Goal: Information Seeking & Learning: Learn about a topic

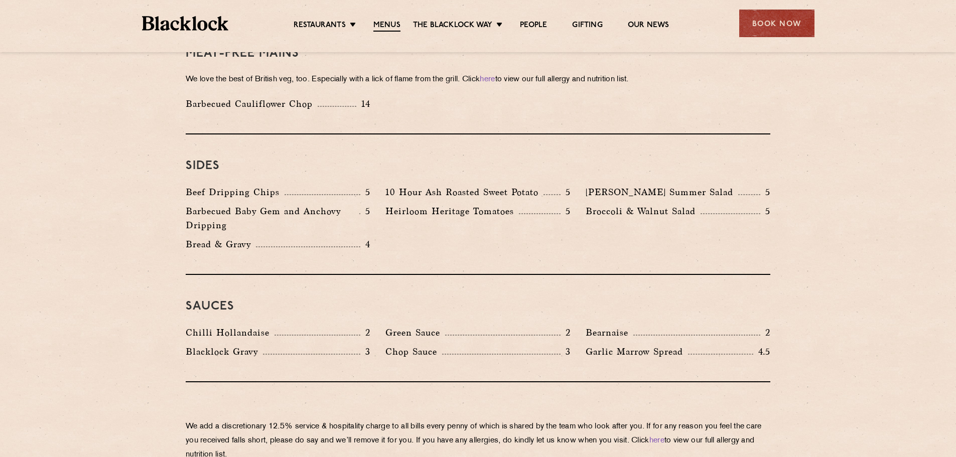
scroll to position [1455, 0]
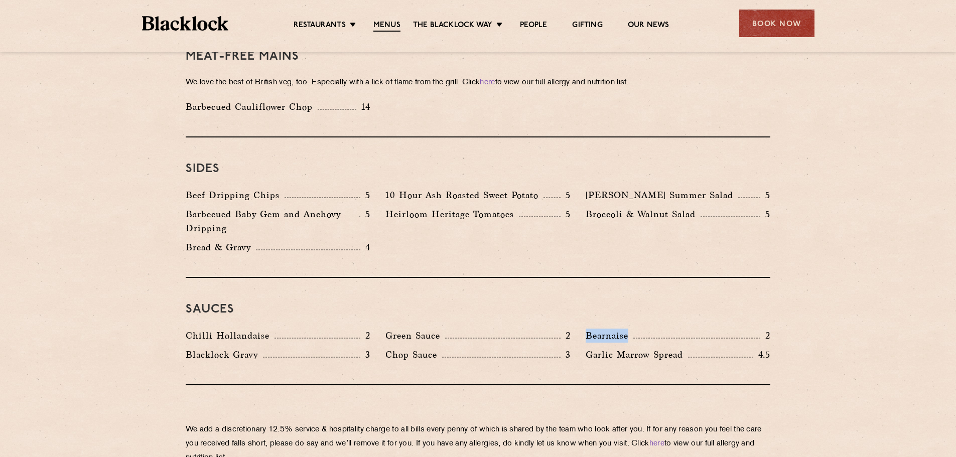
drag, startPoint x: 631, startPoint y: 307, endPoint x: 583, endPoint y: 313, distance: 48.0
click at [583, 329] on div "Bearnaise 2" at bounding box center [678, 338] width 200 height 19
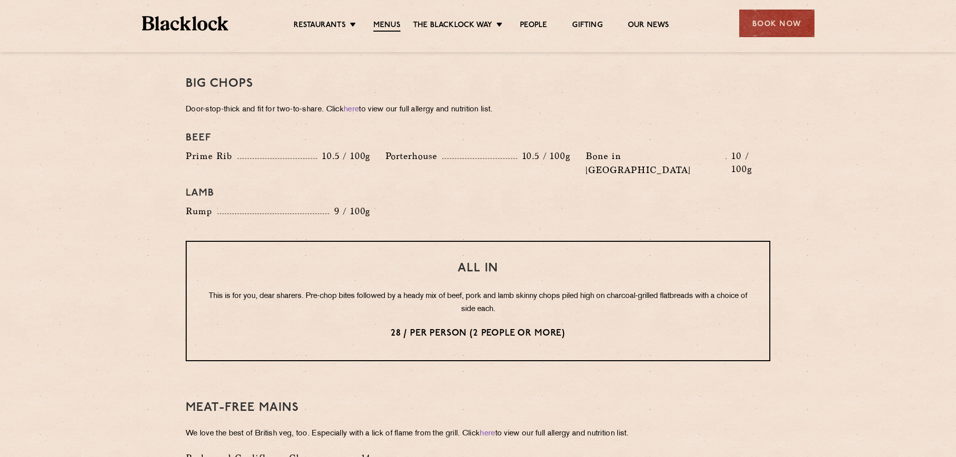
scroll to position [1053, 0]
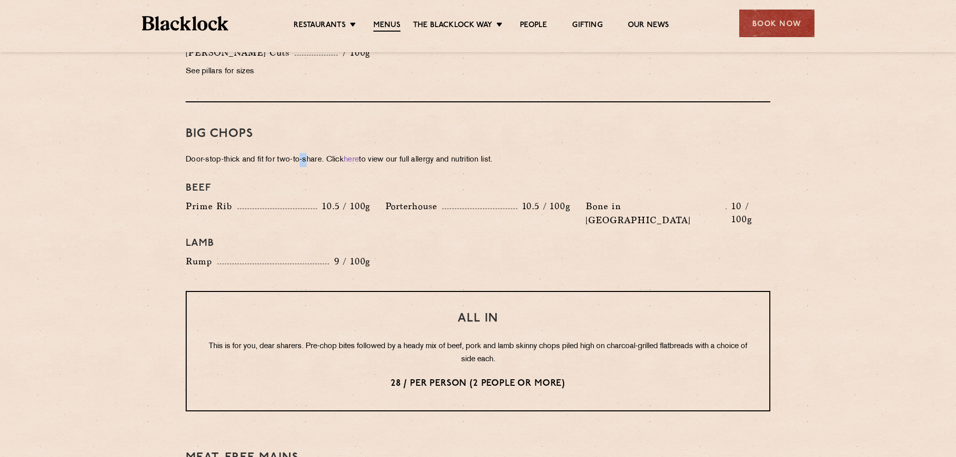
drag, startPoint x: 299, startPoint y: 143, endPoint x: 306, endPoint y: 146, distance: 7.9
click at [306, 153] on p "Door-stop-thick and fit for two-to-share. Click here to view our full allergy a…" at bounding box center [478, 160] width 584 height 14
click at [313, 199] on div "Prime Rib 10.5 / 100g" at bounding box center [278, 206] width 185 height 14
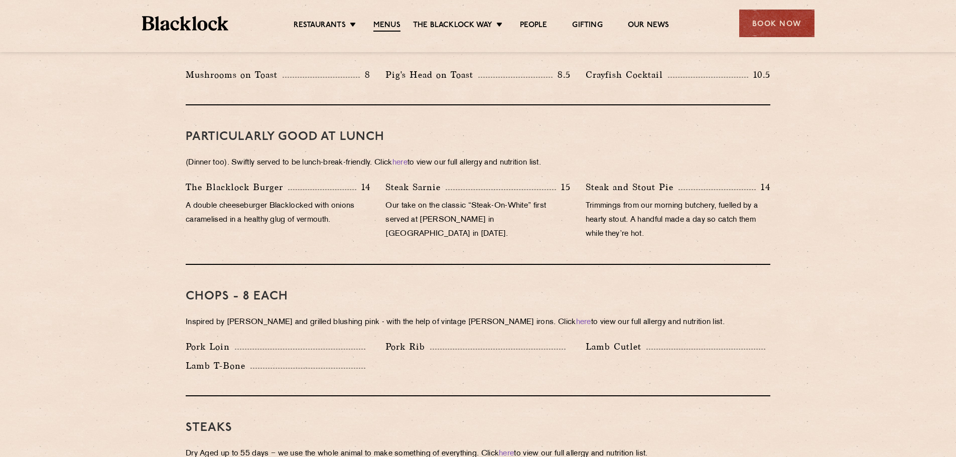
drag, startPoint x: 150, startPoint y: 246, endPoint x: 145, endPoint y: 226, distance: 20.1
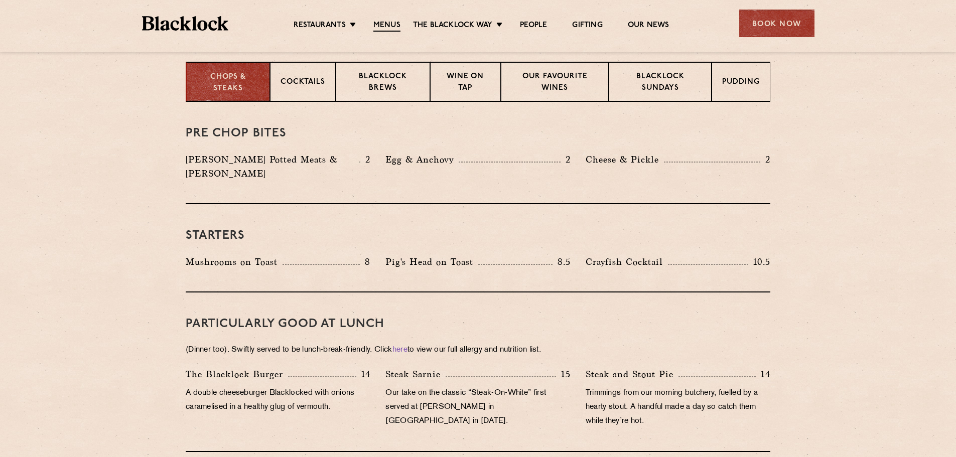
scroll to position [401, 0]
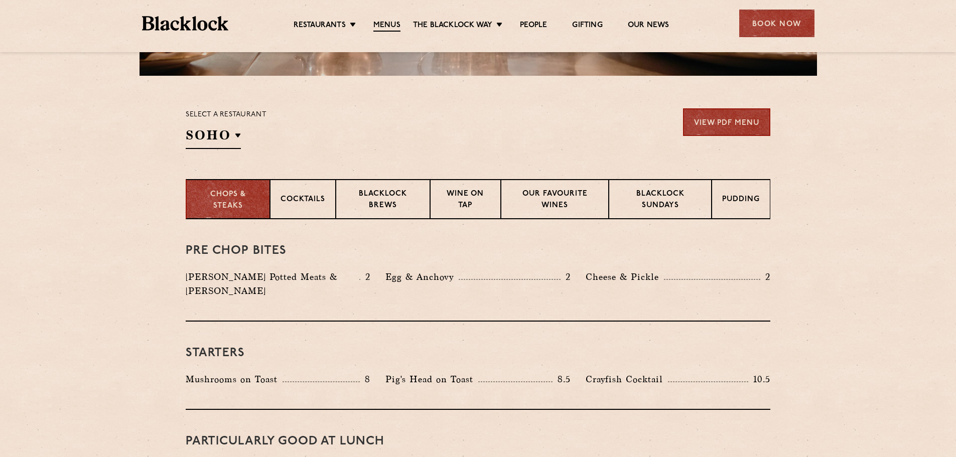
scroll to position [301, 0]
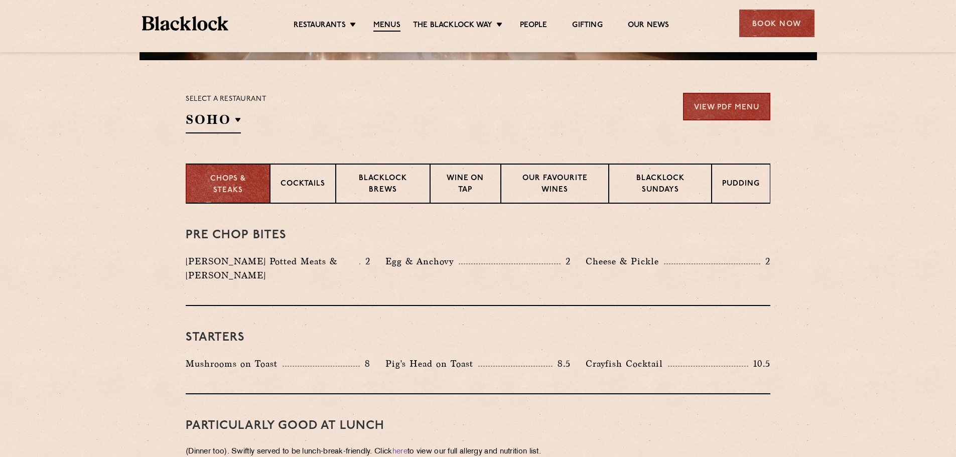
click at [653, 196] on p "Blacklock Sundays" at bounding box center [660, 185] width 82 height 24
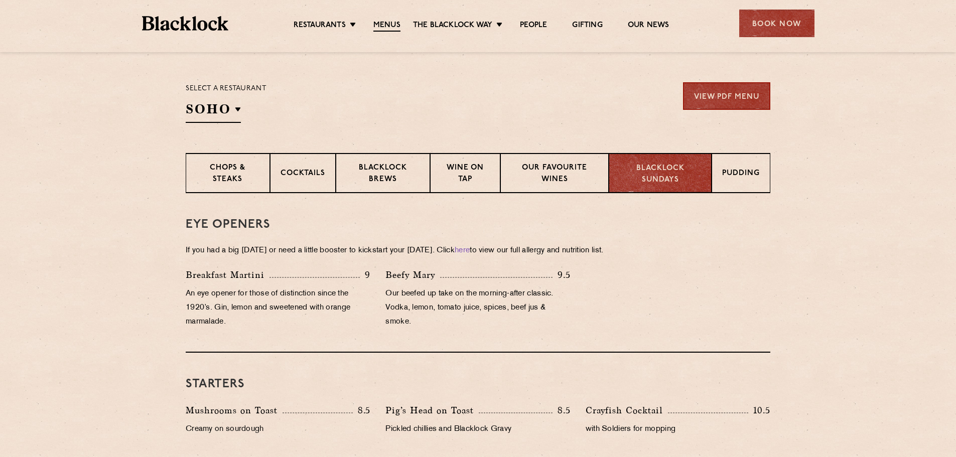
scroll to position [251, 0]
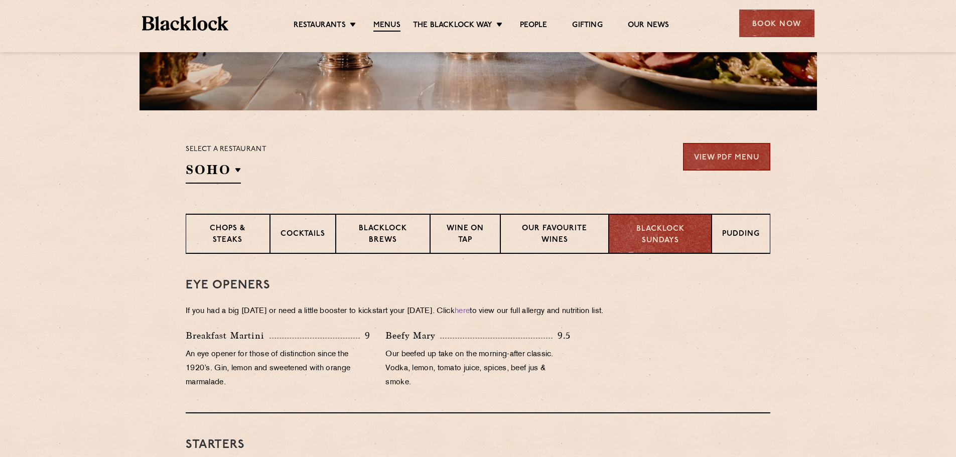
click at [747, 239] on p "Pudding" at bounding box center [741, 235] width 38 height 13
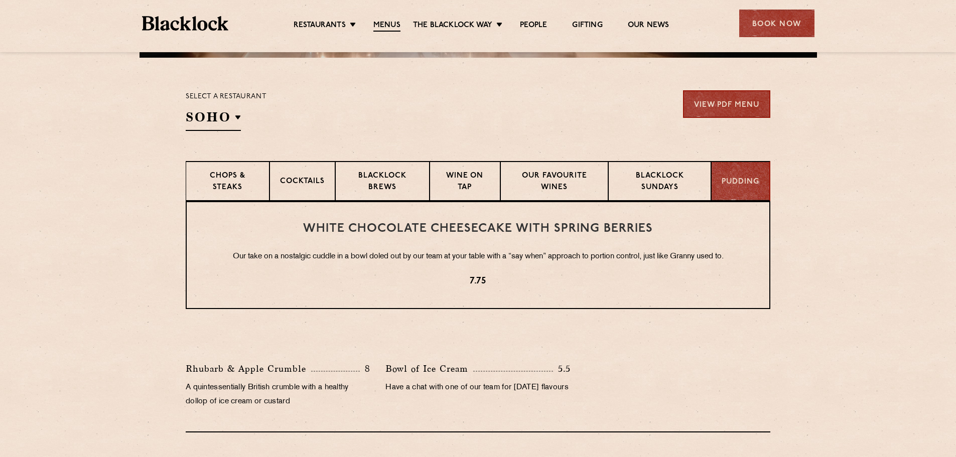
scroll to position [301, 0]
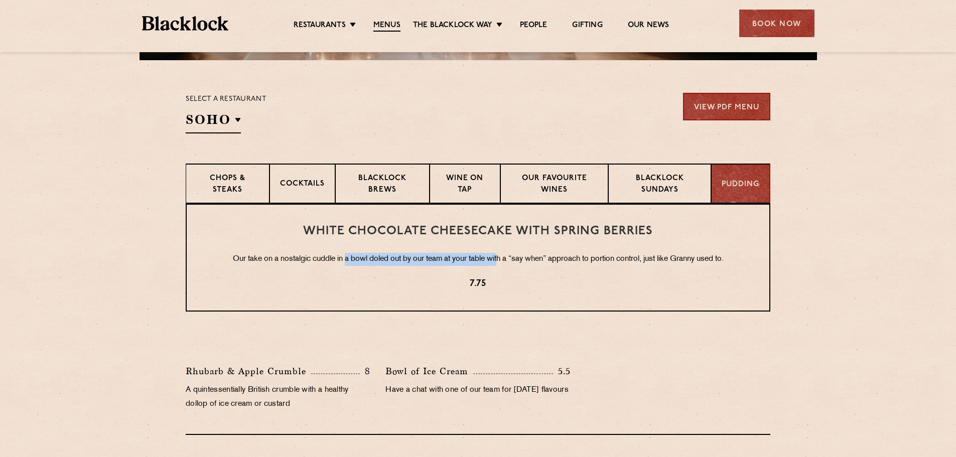
drag, startPoint x: 342, startPoint y: 238, endPoint x: 497, endPoint y: 250, distance: 156.0
click at [497, 250] on div "White Chocolate Cheesecake with Spring Berries Our take on a nostalgic cuddle i…" at bounding box center [478, 258] width 584 height 108
click at [500, 235] on h3 "White Chocolate Cheesecake with Spring Berries" at bounding box center [478, 231] width 542 height 13
click at [399, 183] on p "Blacklock Brews" at bounding box center [382, 185] width 73 height 24
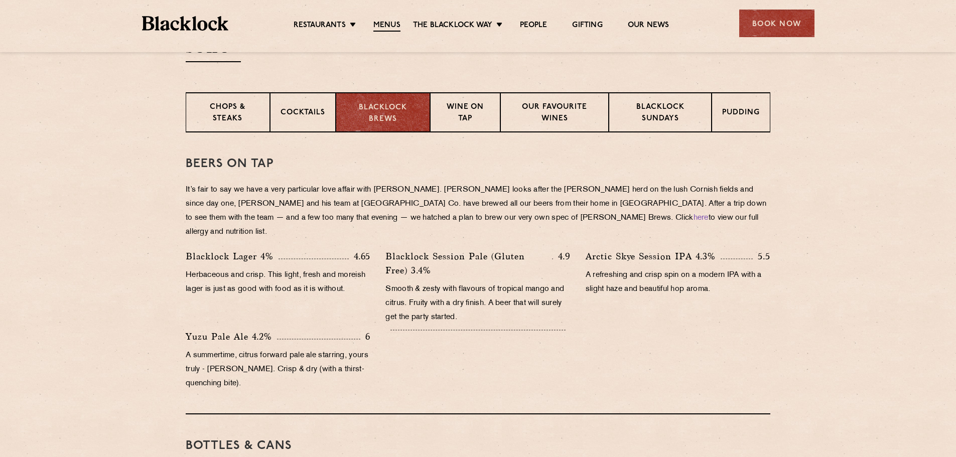
scroll to position [401, 0]
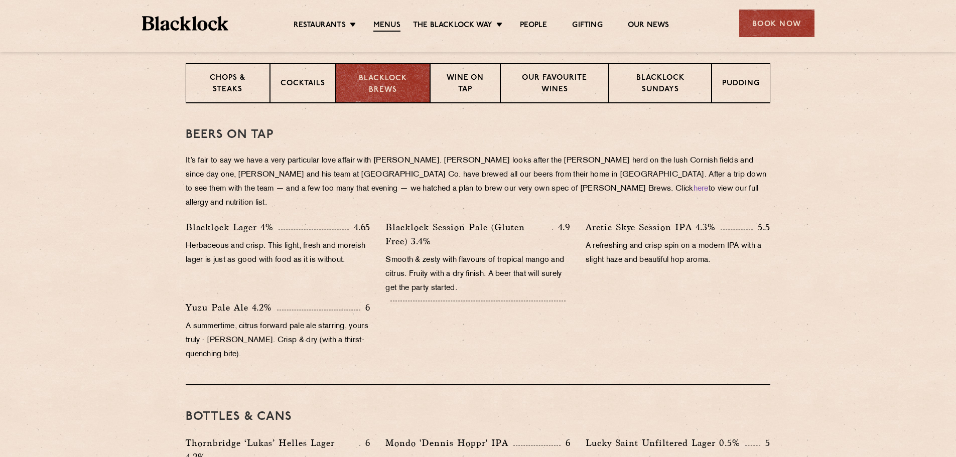
click at [311, 85] on p "Cocktails" at bounding box center [302, 84] width 45 height 13
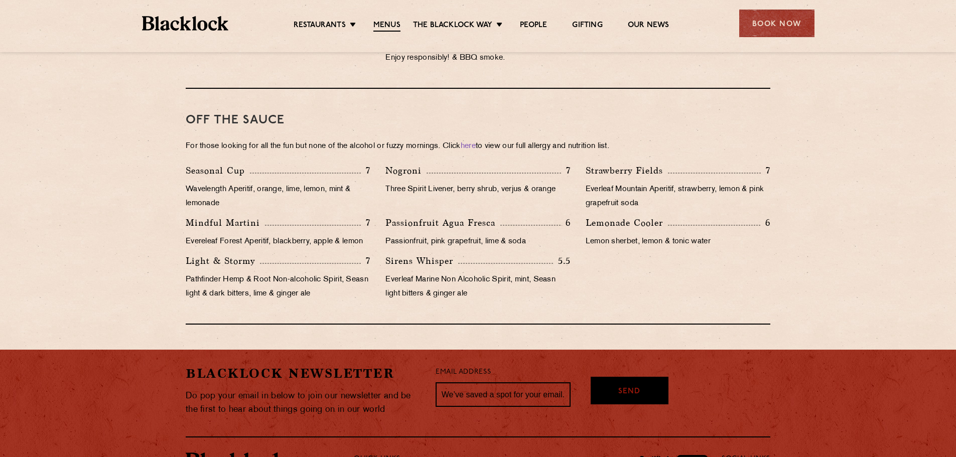
scroll to position [903, 0]
